Goal: Information Seeking & Learning: Learn about a topic

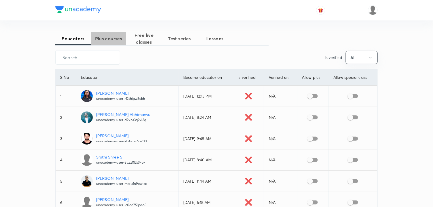
click at [98, 42] on button "Plus courses" at bounding box center [108, 39] width 35 height 14
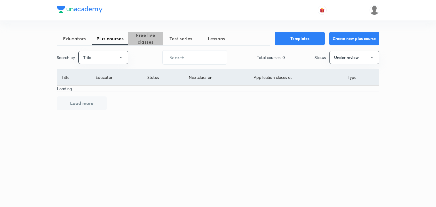
click at [135, 41] on span "Free live classes" at bounding box center [145, 39] width 35 height 14
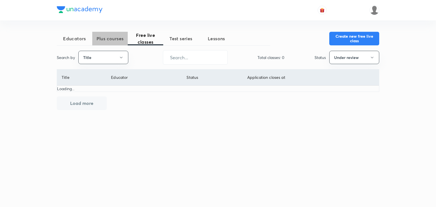
click at [110, 41] on span "Plus courses" at bounding box center [109, 38] width 35 height 7
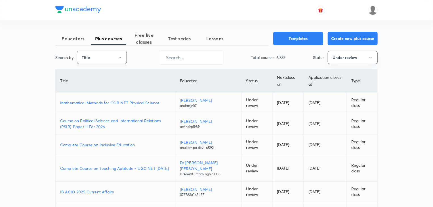
click at [106, 60] on button "Title" at bounding box center [102, 57] width 50 height 13
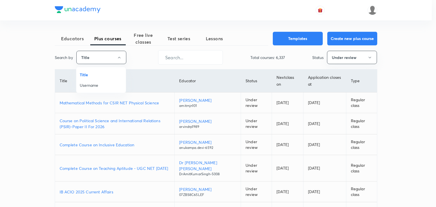
click at [142, 56] on div at bounding box center [218, 103] width 436 height 207
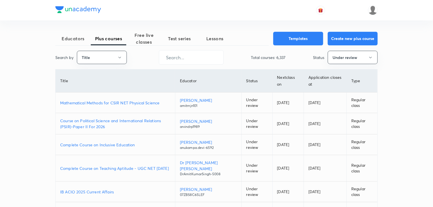
click at [377, 7] on picture at bounding box center [373, 10] width 10 height 10
click at [176, 41] on span "Test series" at bounding box center [179, 38] width 35 height 7
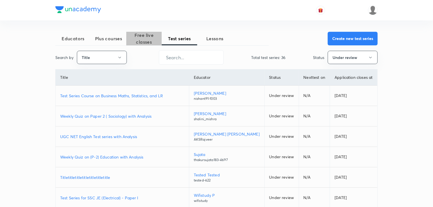
click at [148, 40] on span "Free live classes" at bounding box center [143, 39] width 35 height 14
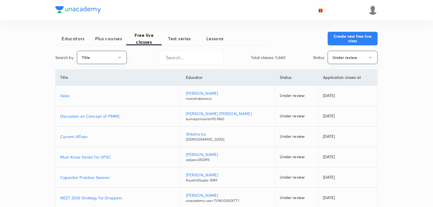
click at [111, 43] on button "Plus courses" at bounding box center [108, 39] width 35 height 14
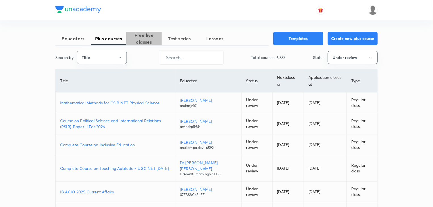
click at [161, 39] on span "Free live classes" at bounding box center [143, 39] width 35 height 14
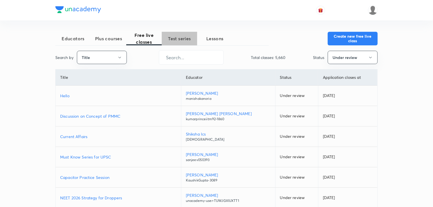
click at [169, 45] on button "Test series" at bounding box center [179, 39] width 35 height 14
